Goal: Task Accomplishment & Management: Manage account settings

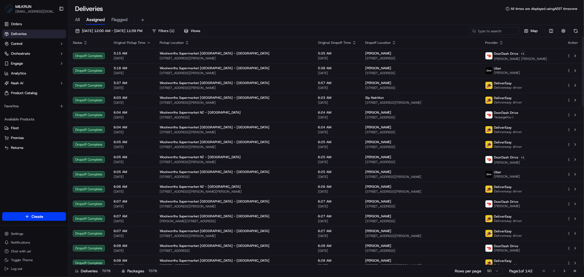
click at [71, 17] on div "All Assigned Flagged" at bounding box center [325, 20] width 515 height 10
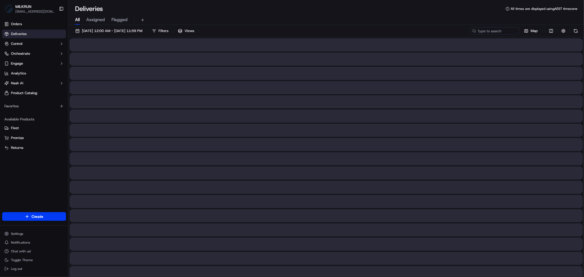
click at [75, 19] on span "All" at bounding box center [77, 19] width 5 height 7
click at [500, 31] on input at bounding box center [486, 31] width 66 height 8
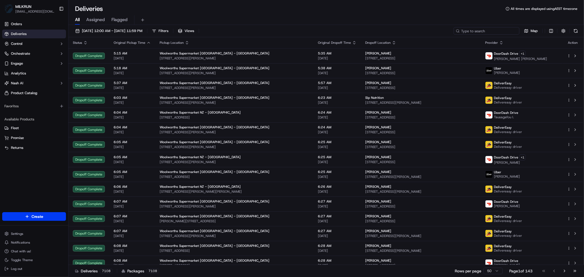
paste input "e84b7be5-cdc5-422a-bc16-f6b81ac5f370"
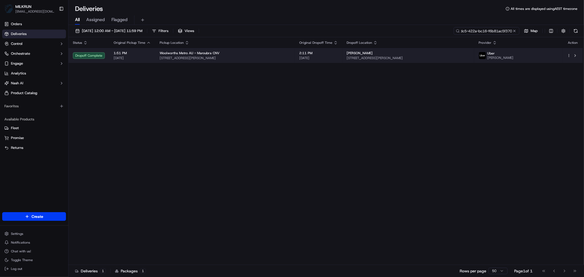
type input "e84b7be5-cdc5-422a-bc16-f6b81ac5f370"
click at [276, 54] on div "Woolworths Metro AU - Maroubra CNV" at bounding box center [225, 53] width 131 height 4
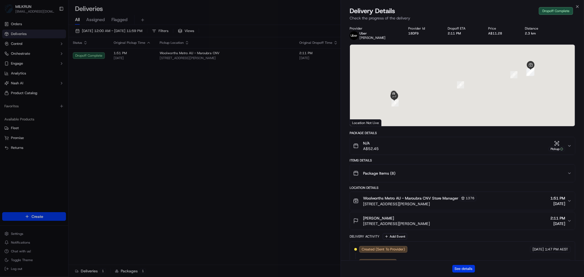
click at [464, 267] on button "See details" at bounding box center [463, 269] width 23 height 8
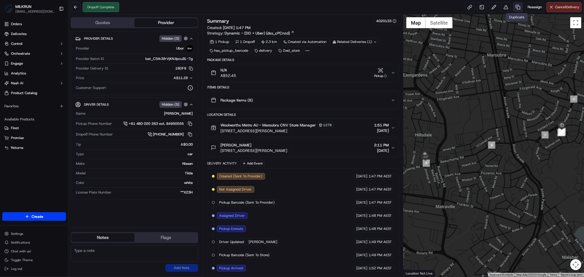
click at [515, 7] on link at bounding box center [518, 7] width 10 height 10
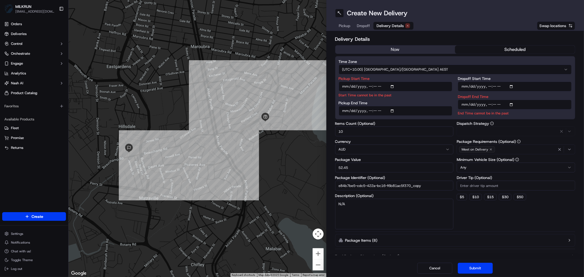
click at [390, 27] on span "Delivery Details" at bounding box center [390, 25] width 27 height 5
click at [387, 50] on button "now" at bounding box center [395, 49] width 120 height 8
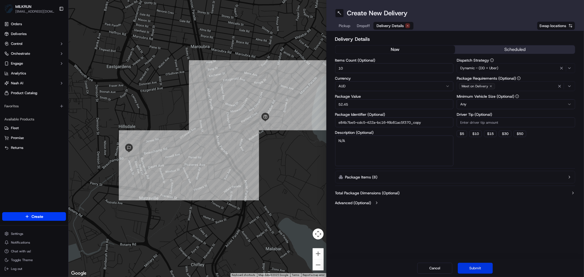
click at [478, 271] on button "Submit" at bounding box center [475, 268] width 35 height 11
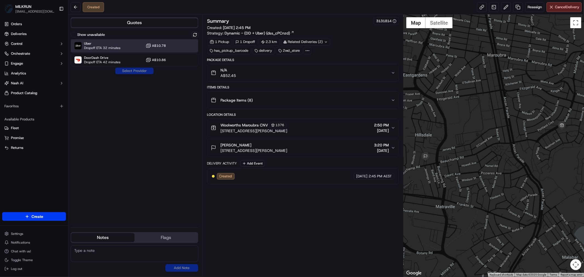
click at [119, 46] on span "Dropoff ETA 32 minutes" at bounding box center [102, 48] width 36 height 4
click at [134, 72] on button "Assign Provider" at bounding box center [134, 71] width 39 height 7
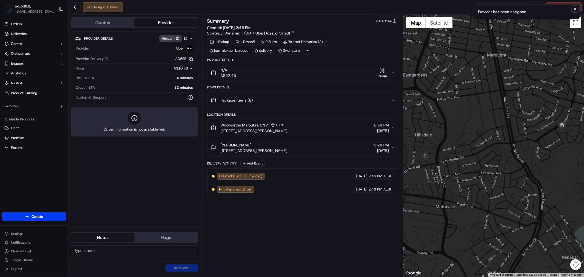
click at [574, 10] on icon "Notifications (F8)" at bounding box center [575, 9] width 4 height 4
click at [480, 8] on link at bounding box center [482, 7] width 10 height 10
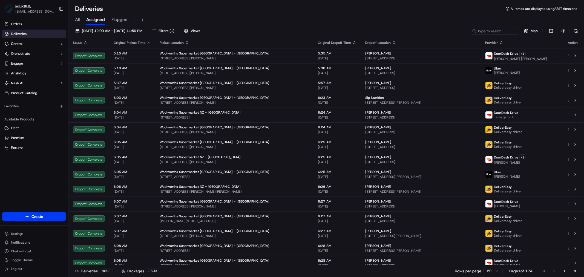
click at [75, 18] on span "All" at bounding box center [77, 19] width 5 height 7
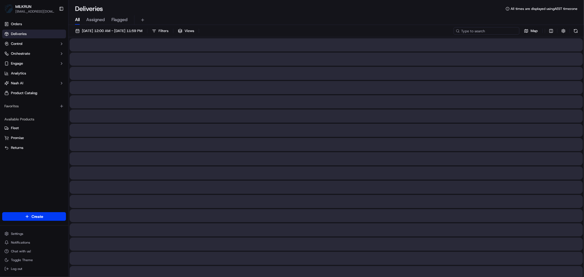
click at [494, 32] on input at bounding box center [486, 31] width 66 height 8
paste input "8247e00a-b48f-41cc-82d8-f0f9f919f4b0"
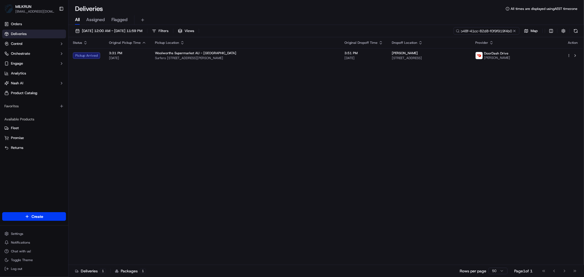
type input "8247e00a-b48f-41cc-82d8-f0f9f919f4b0"
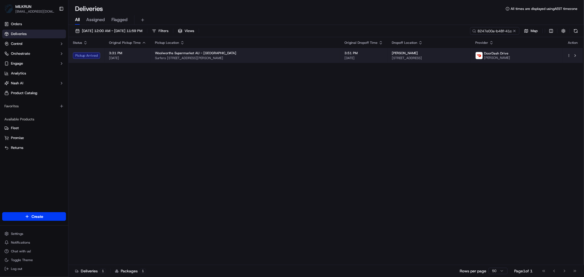
click at [247, 57] on span "Surfers Paradise Blvd & Hanlan St, Surfers Paradise, QLD 4217, AU" at bounding box center [245, 58] width 181 height 4
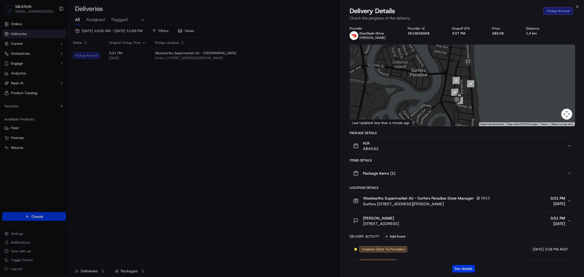
click at [463, 249] on button "See details" at bounding box center [463, 269] width 23 height 8
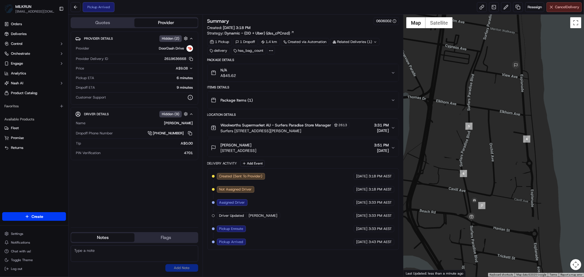
click at [525, 6] on span "Cancel Delivery" at bounding box center [567, 7] width 24 height 5
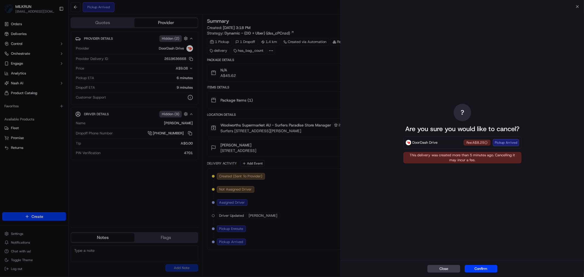
drag, startPoint x: 482, startPoint y: 271, endPoint x: 472, endPoint y: 270, distance: 9.6
click at [482, 249] on button "Confirm" at bounding box center [480, 269] width 33 height 8
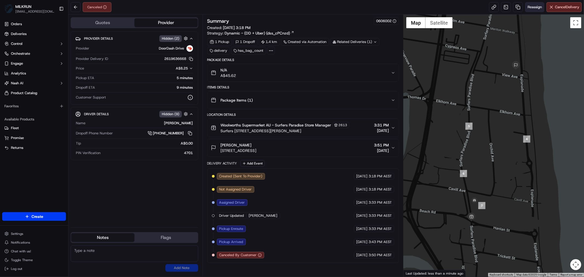
drag, startPoint x: 541, startPoint y: 7, endPoint x: 538, endPoint y: 8, distance: 3.2
click at [525, 8] on button "Reassign" at bounding box center [534, 7] width 19 height 10
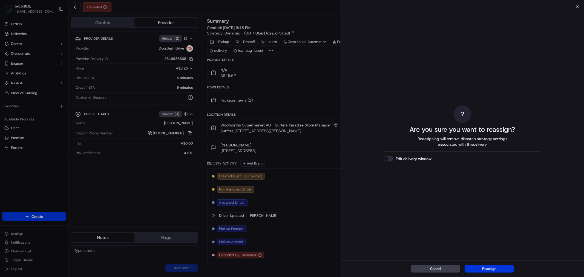
click at [487, 249] on button "Reassign" at bounding box center [488, 269] width 49 height 8
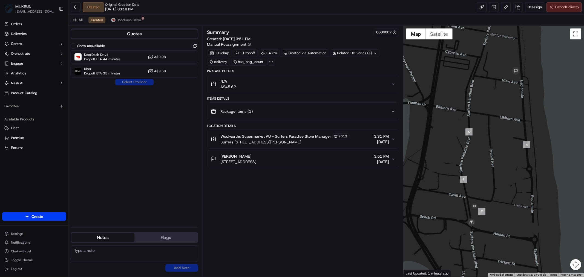
click at [525, 6] on span "Cancel Delivery" at bounding box center [567, 7] width 24 height 5
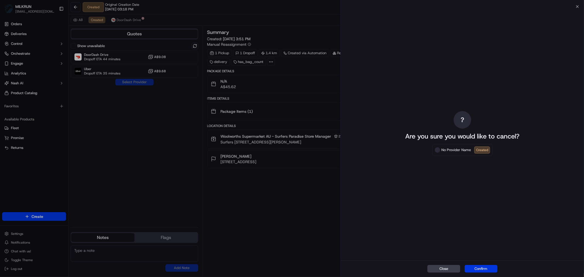
click at [482, 249] on button "Confirm" at bounding box center [480, 269] width 33 height 8
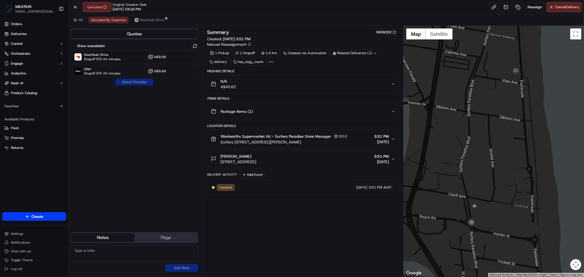
drag, startPoint x: 533, startPoint y: 6, endPoint x: 308, endPoint y: 188, distance: 289.4
click at [477, 67] on div "Canceled Original Creation Date [DATE] 03:18 PM Reassign Cancel Delivery All Ca…" at bounding box center [325, 138] width 515 height 277
click at [525, 9] on span "Reassign" at bounding box center [534, 7] width 14 height 5
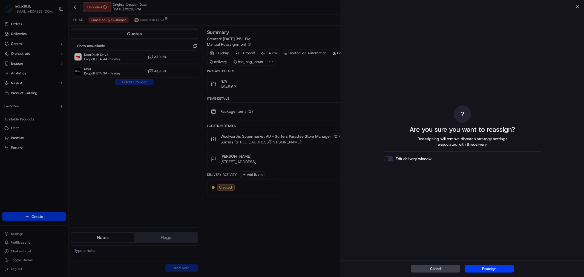
click at [387, 161] on button "Edit delivery window" at bounding box center [388, 158] width 10 height 5
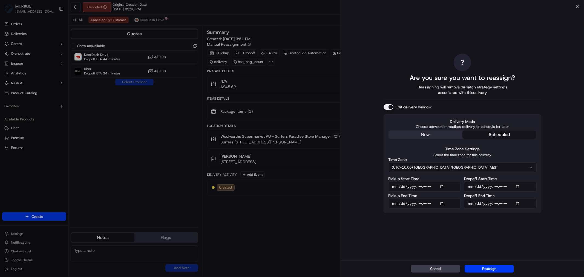
click at [441, 187] on input "Pickup Start Time" at bounding box center [424, 187] width 73 height 10
click at [442, 187] on input "Pickup Start Time" at bounding box center [424, 187] width 73 height 10
click at [417, 186] on input "Pickup Start Time" at bounding box center [424, 187] width 73 height 10
type input "2025-09-19T16:10"
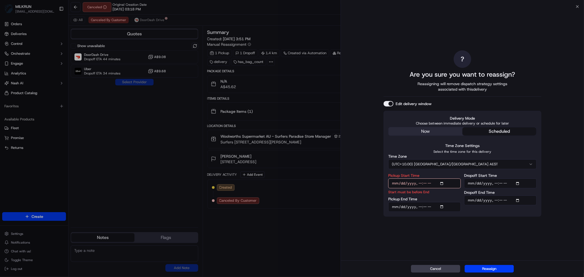
click at [419, 206] on input "Pickup End Time" at bounding box center [424, 207] width 73 height 10
drag, startPoint x: 424, startPoint y: 206, endPoint x: 413, endPoint y: 214, distance: 13.4
click at [423, 207] on input "Pickup End Time" at bounding box center [424, 207] width 73 height 10
type input "2025-09-19T16:15"
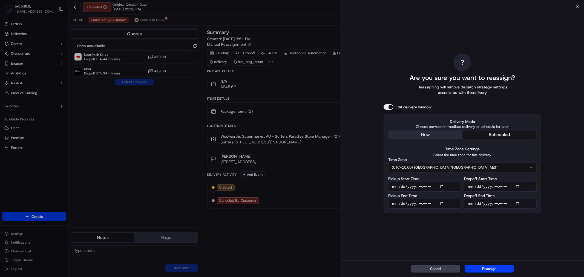
click at [499, 187] on input "Dropoff Start Time" at bounding box center [500, 187] width 73 height 10
type input "2025-09-19T16:35"
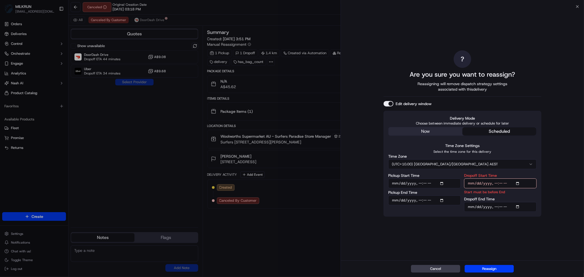
click at [500, 206] on input "Dropoff End Time" at bounding box center [500, 207] width 73 height 10
type input "2025-09-19T16:40"
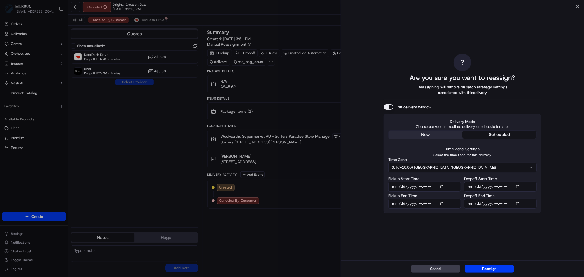
click at [486, 249] on button "Reassign" at bounding box center [488, 269] width 49 height 8
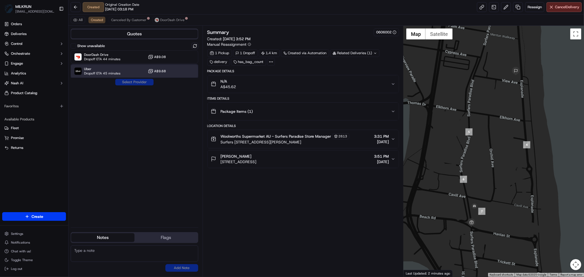
click at [116, 69] on span "Uber" at bounding box center [102, 69] width 36 height 4
click at [136, 80] on button "Assign Provider" at bounding box center [134, 82] width 39 height 7
click at [136, 80] on div "Show unavailable DoorDash Drive Dropoff ETA 44 minutes A$9.08 Uber Dropoff ETA …" at bounding box center [135, 133] width 128 height 180
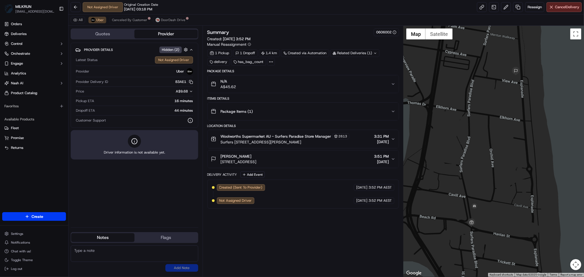
drag, startPoint x: 443, startPoint y: 2, endPoint x: 442, endPoint y: 5, distance: 3.1
click at [442, 4] on div "Not Assigned Driver Original Creation Date 09/19/2025 03:18 PM Reassign Cancel …" at bounding box center [325, 7] width 515 height 15
click at [447, 9] on div "Not Assigned Driver Original Creation Date 09/19/2025 03:18 PM Reassign Cancel …" at bounding box center [325, 7] width 515 height 15
click at [477, 6] on link at bounding box center [482, 7] width 10 height 10
